Goal: Task Accomplishment & Management: Use online tool/utility

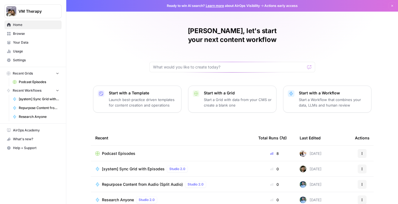
click at [117, 151] on span "Podcast Episodes" at bounding box center [118, 154] width 33 height 6
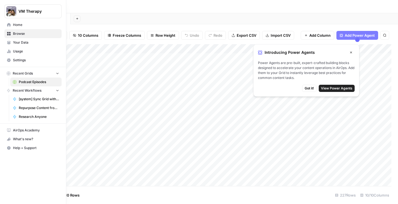
click at [14, 26] on span "Home" at bounding box center [36, 24] width 46 height 5
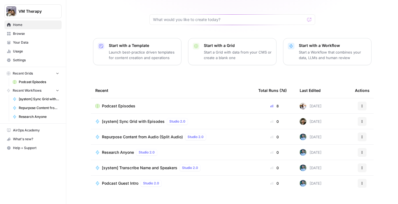
scroll to position [50, 0]
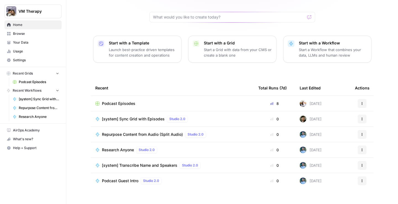
click at [156, 163] on span "[system] Transcribe Name and Speakers" at bounding box center [139, 166] width 75 height 6
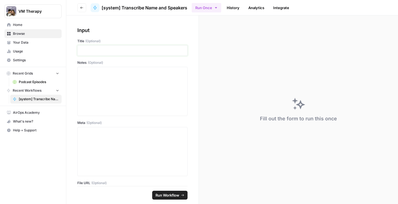
click at [97, 52] on p at bounding box center [132, 51] width 103 height 6
click at [95, 48] on p at bounding box center [132, 51] width 103 height 6
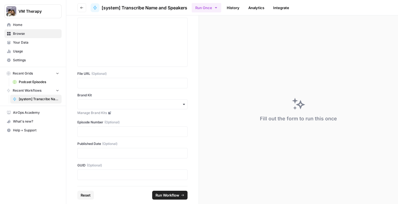
scroll to position [110, 0]
click at [85, 102] on input "Brand Kit" at bounding box center [132, 104] width 103 height 6
click at [161, 94] on label "Brand Kit" at bounding box center [132, 94] width 110 height 5
click at [161, 101] on input "Brand Kit" at bounding box center [132, 104] width 103 height 6
click at [145, 104] on input "Brand Kit" at bounding box center [132, 104] width 103 height 6
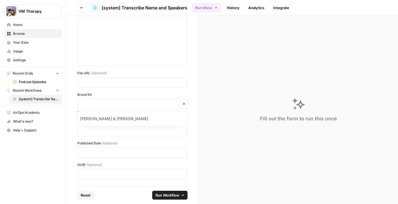
click at [133, 95] on label "Brand Kit" at bounding box center [132, 94] width 110 height 5
click at [133, 101] on input "Brand Kit" at bounding box center [132, 104] width 103 height 6
drag, startPoint x: 118, startPoint y: 106, endPoint x: 113, endPoint y: 111, distance: 7.0
click at [118, 106] on input "Brand Kit" at bounding box center [132, 104] width 103 height 6
click at [110, 119] on div "[PERSON_NAME] & [PERSON_NAME]" at bounding box center [133, 119] width 110 height 11
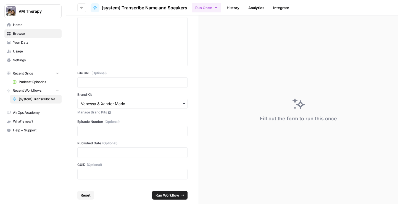
click at [166, 194] on span "Run Workflow" at bounding box center [168, 196] width 24 height 6
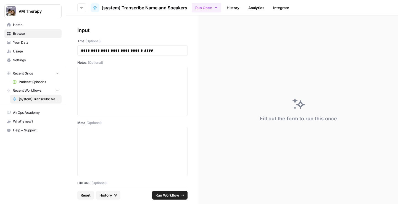
click at [80, 6] on button "Go back" at bounding box center [81, 7] width 9 height 9
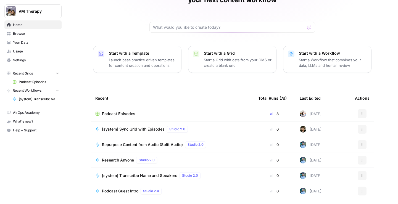
scroll to position [40, 0]
